Goal: Task Accomplishment & Management: Use online tool/utility

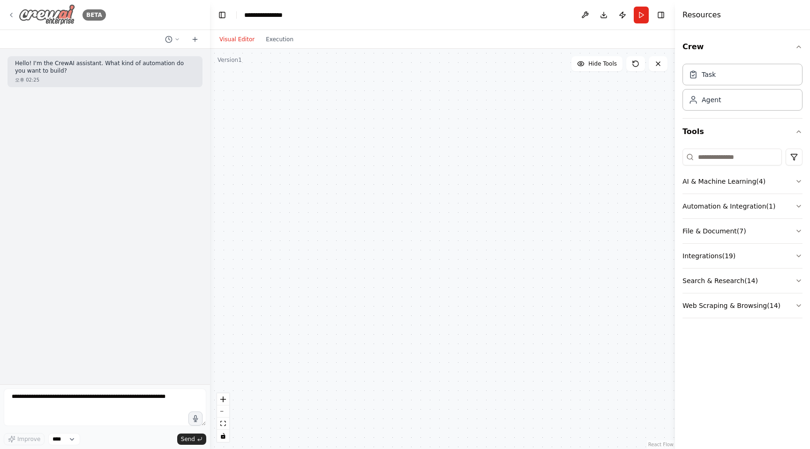
click at [15, 12] on div "BETA" at bounding box center [57, 14] width 98 height 21
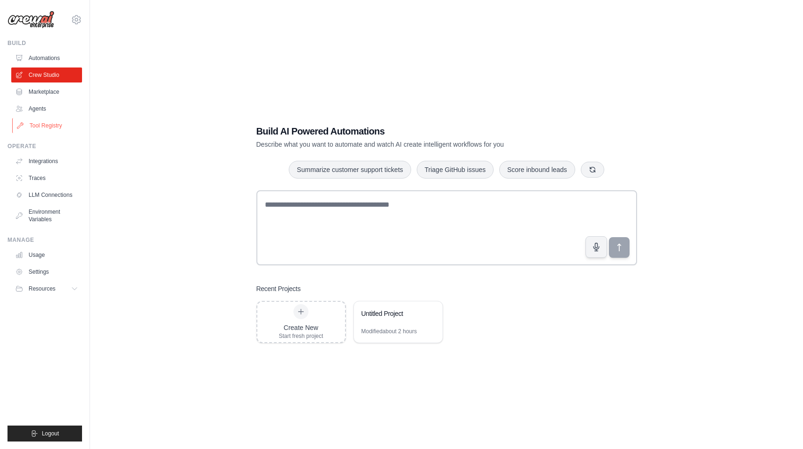
click at [45, 120] on link "Tool Registry" at bounding box center [47, 125] width 71 height 15
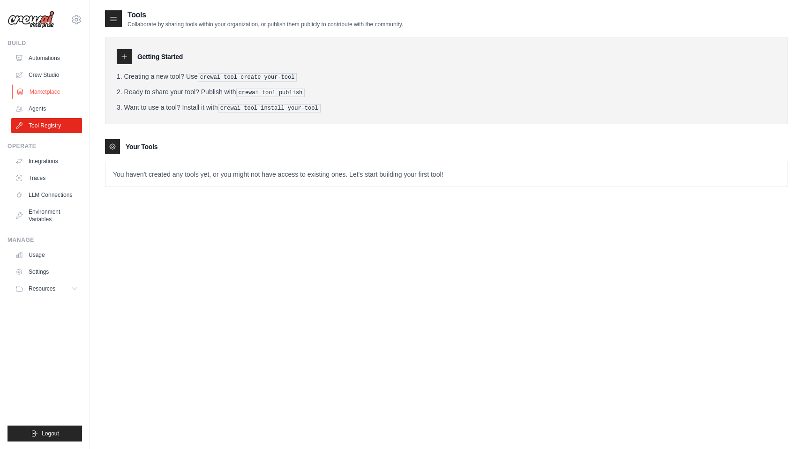
click at [60, 93] on link "Marketplace" at bounding box center [47, 91] width 71 height 15
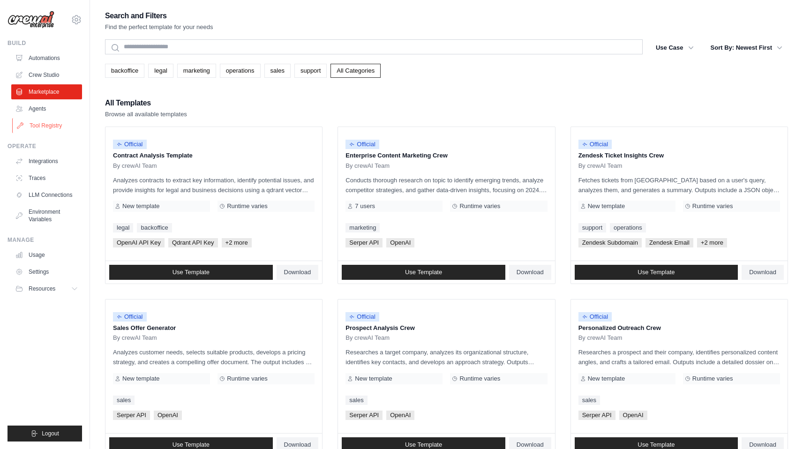
click at [37, 120] on link "Tool Registry" at bounding box center [47, 125] width 71 height 15
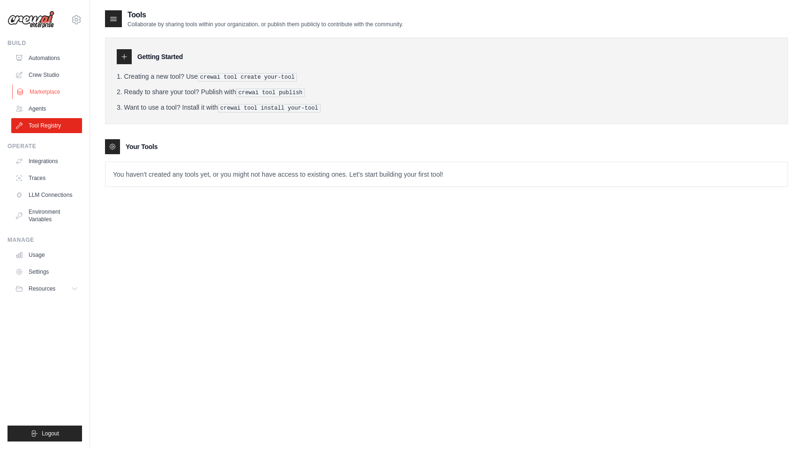
click at [58, 90] on link "Marketplace" at bounding box center [47, 91] width 71 height 15
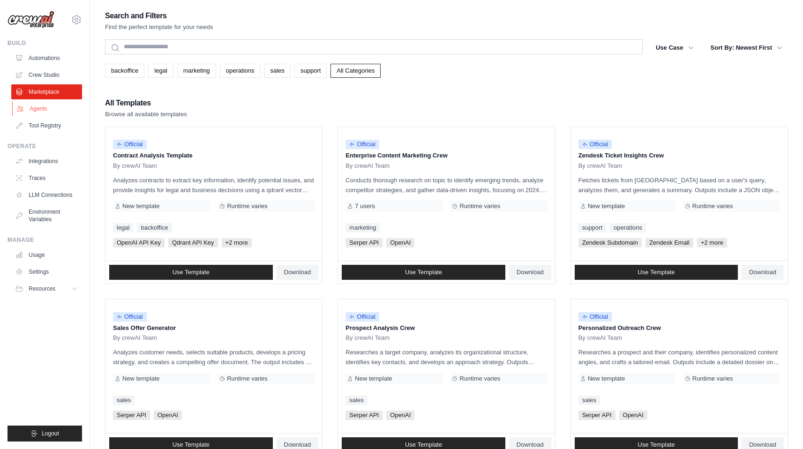
click at [44, 106] on link "Agents" at bounding box center [47, 108] width 71 height 15
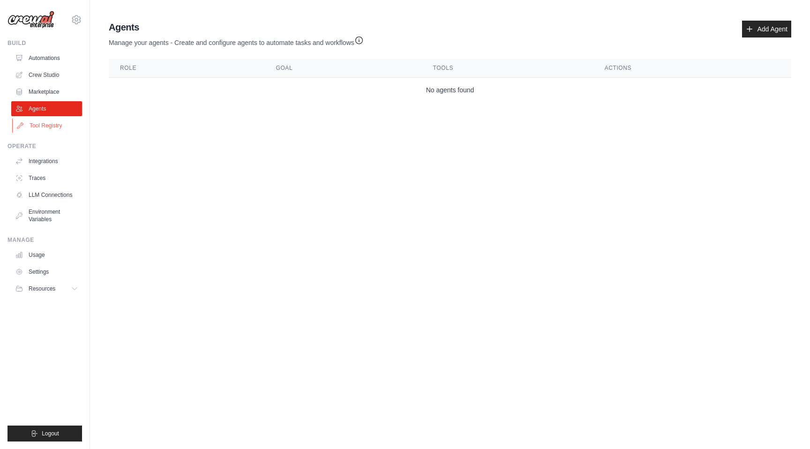
click at [51, 130] on link "Tool Registry" at bounding box center [47, 125] width 71 height 15
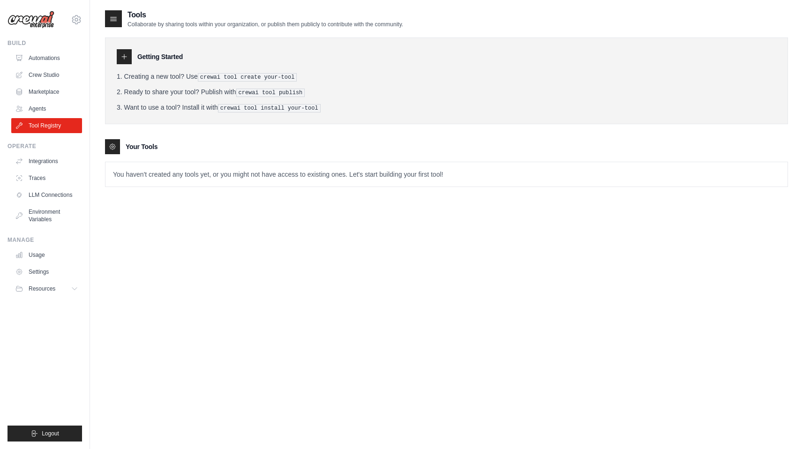
click at [134, 193] on div "Tools Collaborate by sharing tools within your organization, or publish them pu…" at bounding box center [446, 105] width 683 height 193
click at [43, 162] on link "Integrations" at bounding box center [47, 161] width 71 height 15
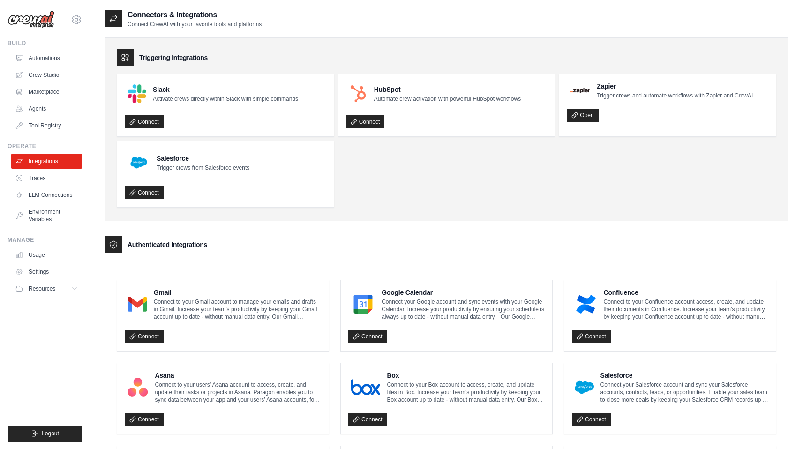
scroll to position [435, 0]
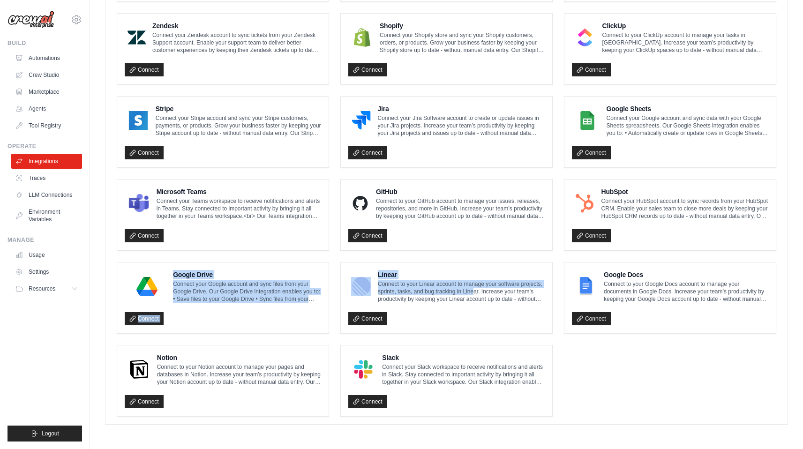
drag, startPoint x: 294, startPoint y: 260, endPoint x: 468, endPoint y: 289, distance: 176.4
click at [468, 289] on ul "Gmail Connect to your Gmail account to manage your emails and drafts in Gmail. …" at bounding box center [447, 132] width 660 height 570
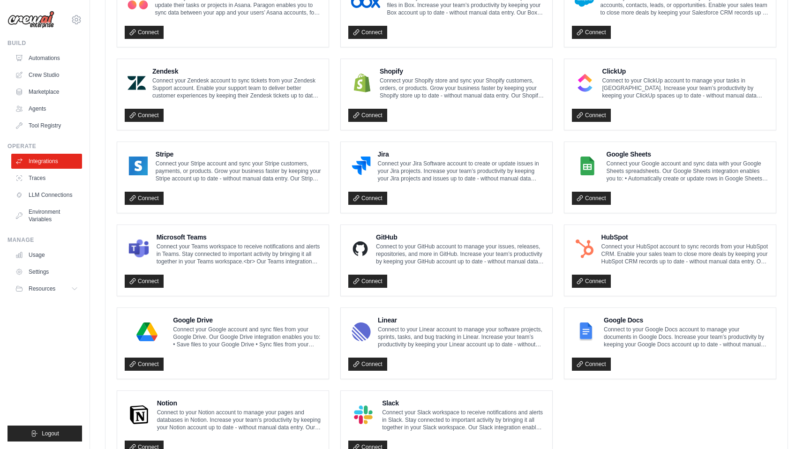
click at [632, 413] on ul "Gmail Connect to your Gmail account to manage your emails and drafts in Gmail. …" at bounding box center [447, 178] width 660 height 570
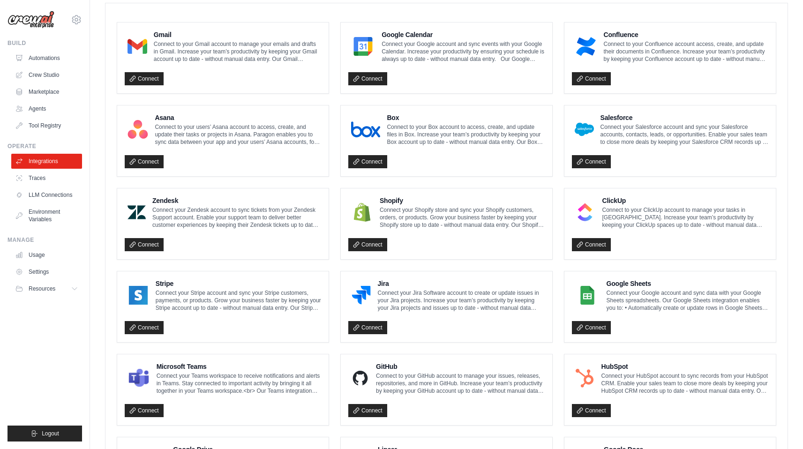
scroll to position [258, 0]
